Goal: Task Accomplishment & Management: Use online tool/utility

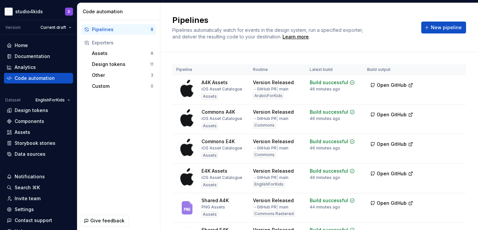
scroll to position [106, 0]
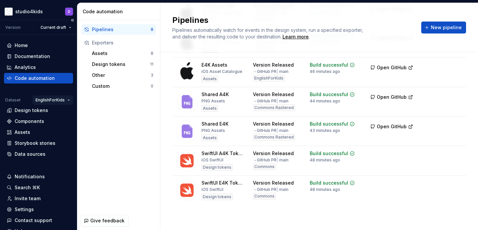
click at [48, 100] on html "studio4kids D Version Current draft Home Documentation Analytics Code automatio…" at bounding box center [239, 115] width 478 height 230
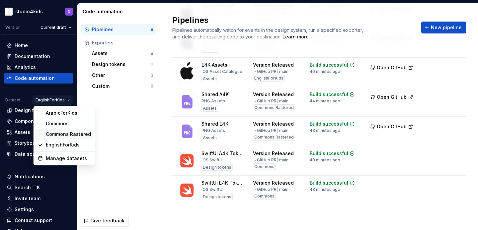
click at [64, 132] on div "Commons Rastered" at bounding box center [68, 134] width 45 height 7
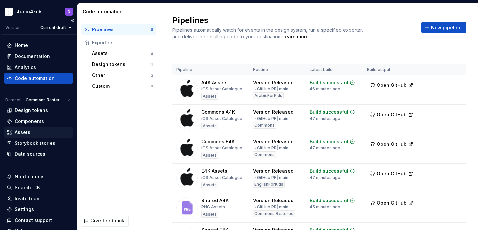
click at [27, 131] on div "Assets" at bounding box center [23, 132] width 16 height 7
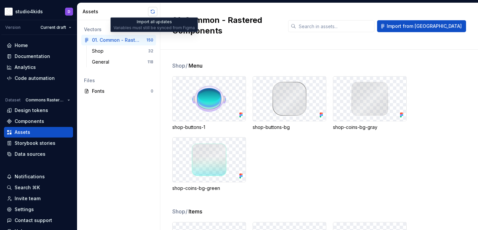
click at [153, 13] on button "button" at bounding box center [152, 11] width 9 height 9
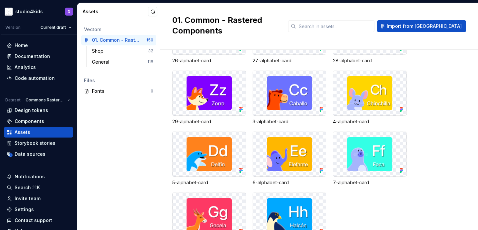
scroll to position [3429, 0]
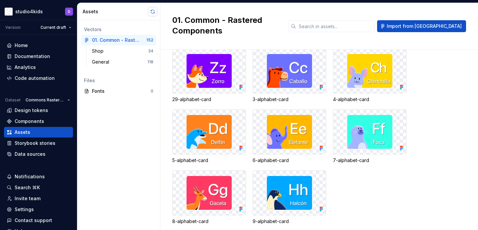
click at [151, 11] on button "button" at bounding box center [152, 11] width 9 height 9
click at [103, 58] on div "General 118" at bounding box center [122, 62] width 67 height 11
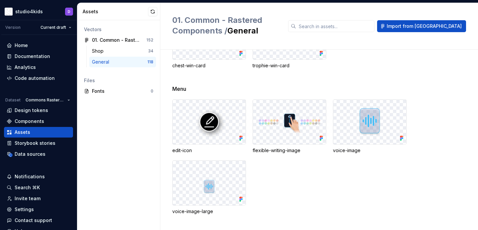
scroll to position [163, 0]
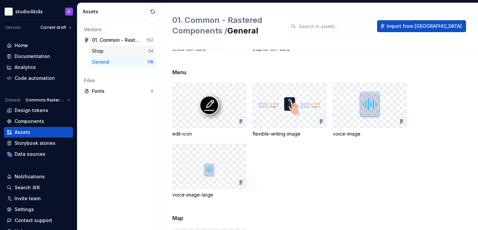
click at [100, 47] on div "Shop 34" at bounding box center [122, 51] width 67 height 11
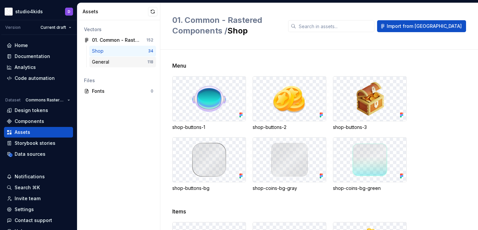
click at [104, 60] on div "General" at bounding box center [102, 62] width 20 height 7
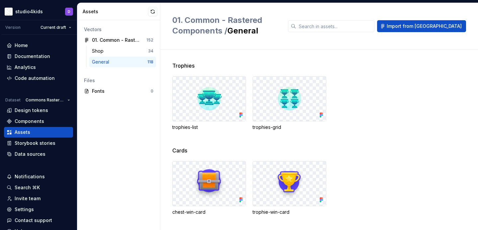
scroll to position [135, 0]
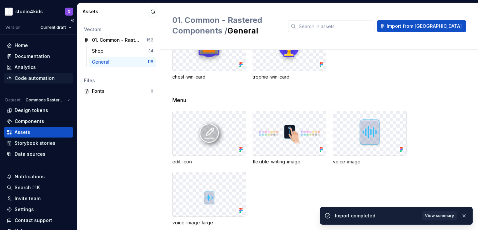
click at [37, 77] on div "Code automation" at bounding box center [35, 78] width 40 height 7
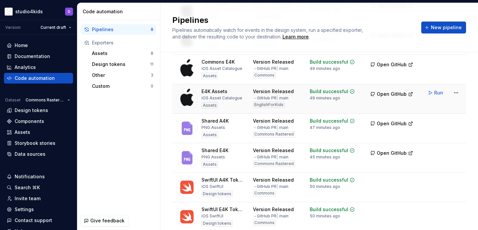
scroll to position [106, 0]
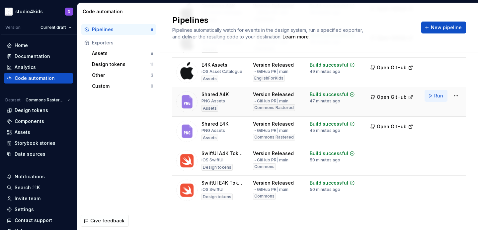
click at [433, 95] on button "Run" at bounding box center [435, 96] width 23 height 12
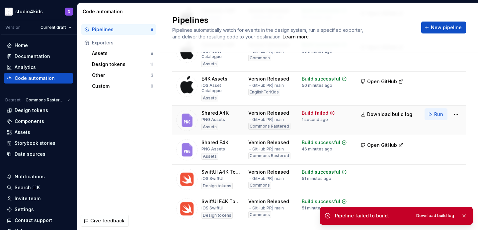
click at [436, 111] on span "Run" at bounding box center [438, 114] width 9 height 7
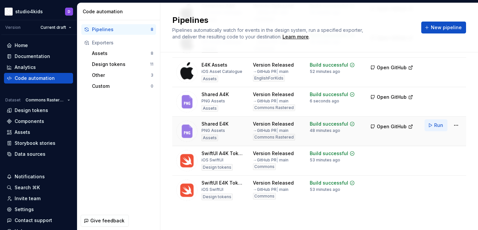
click at [435, 126] on span "Run" at bounding box center [438, 125] width 9 height 7
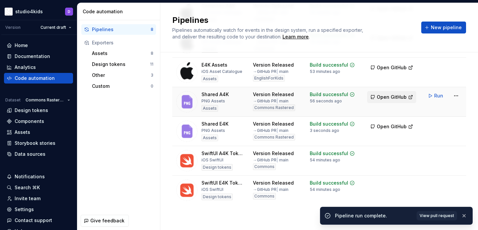
click at [386, 99] on span "Open GitHub" at bounding box center [392, 97] width 30 height 7
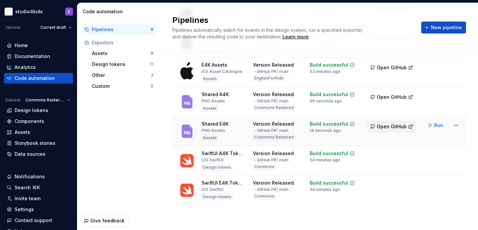
click at [390, 128] on span "Open GitHub" at bounding box center [392, 126] width 30 height 7
